Goal: Check status: Check status

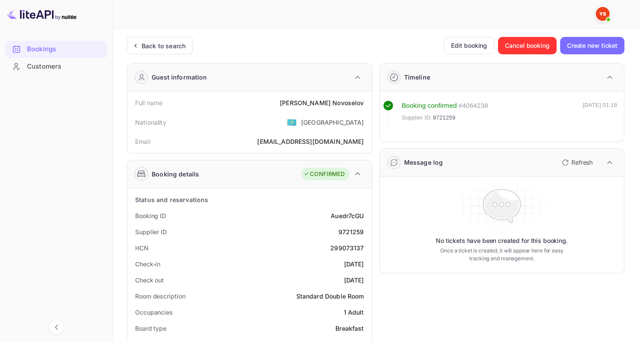
click at [156, 50] on div "Back to search" at bounding box center [160, 45] width 66 height 17
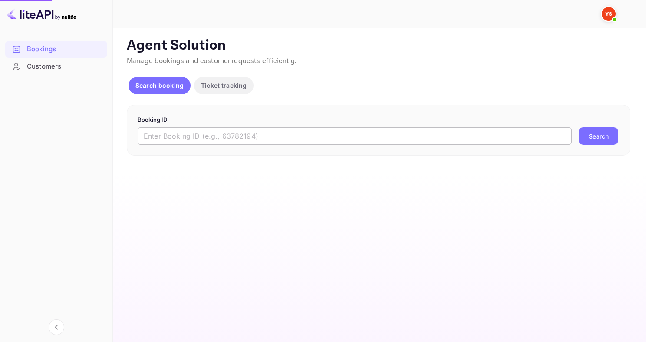
drag, startPoint x: 192, startPoint y: 99, endPoint x: 207, endPoint y: 132, distance: 35.8
click at [207, 132] on input "text" at bounding box center [355, 135] width 434 height 17
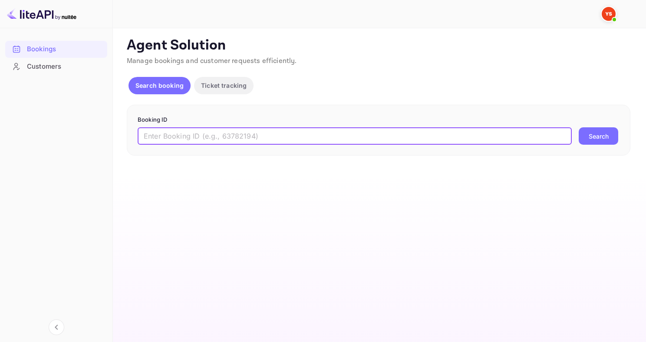
paste input "9369502"
type input "9369502"
click at [579, 127] on button "Search" at bounding box center [599, 135] width 40 height 17
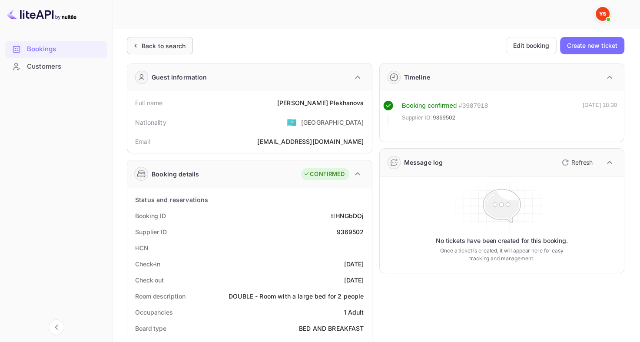
click at [181, 42] on div "Back to search" at bounding box center [164, 45] width 44 height 9
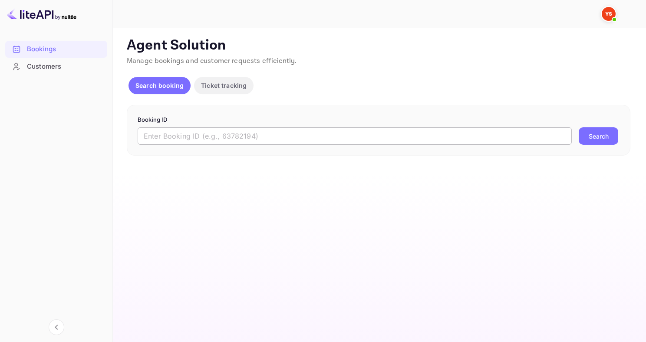
click at [198, 137] on input "text" at bounding box center [355, 135] width 434 height 17
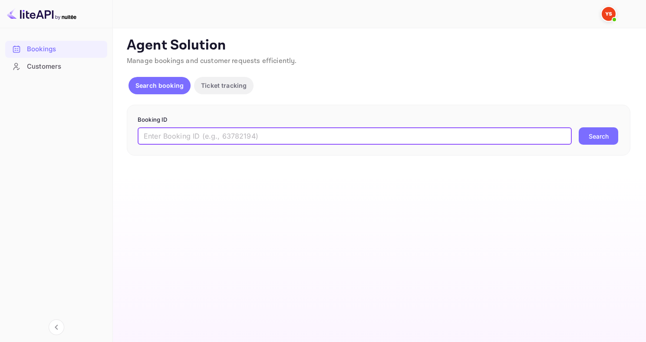
paste input "9108768"
type input "9108768"
click at [579, 127] on button "Search" at bounding box center [599, 135] width 40 height 17
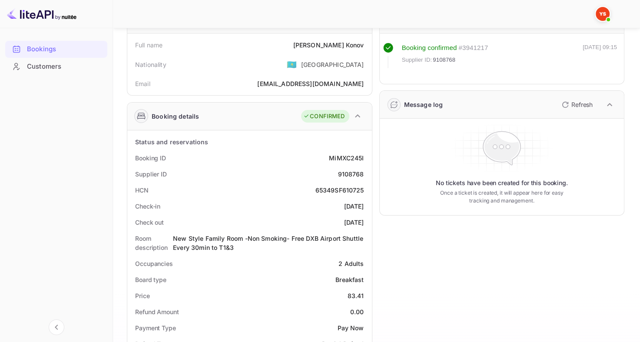
scroll to position [43, 0]
